Goal: Transaction & Acquisition: Book appointment/travel/reservation

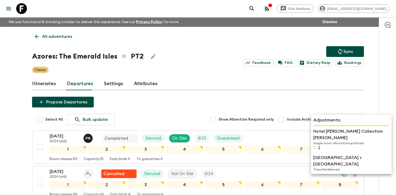
scroll to position [252, 0]
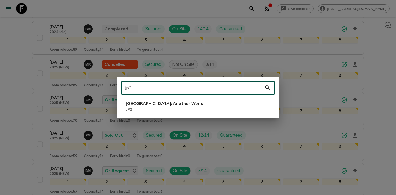
type input "jp2"
click at [189, 103] on li "[GEOGRAPHIC_DATA]: Another World JP2" at bounding box center [197, 106] width 153 height 15
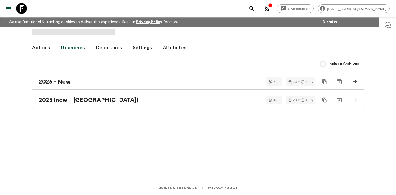
click at [118, 48] on link "Departures" at bounding box center [109, 47] width 26 height 13
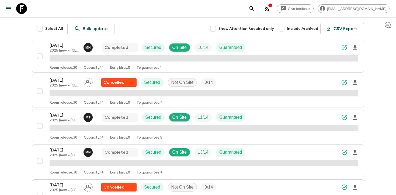
scroll to position [92, 0]
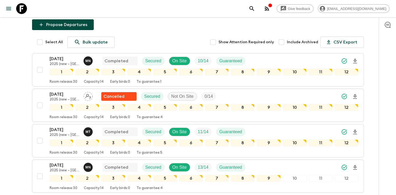
scroll to position [75, 0]
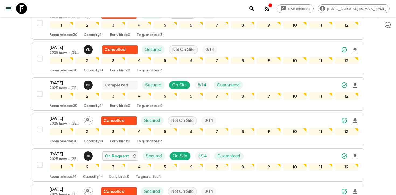
scroll to position [767, 0]
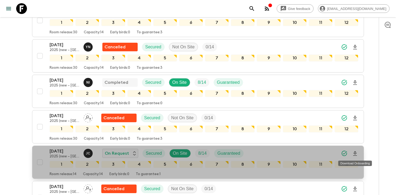
click at [354, 156] on icon "Download Onboarding" at bounding box center [355, 154] width 4 height 5
